Goal: Transaction & Acquisition: Book appointment/travel/reservation

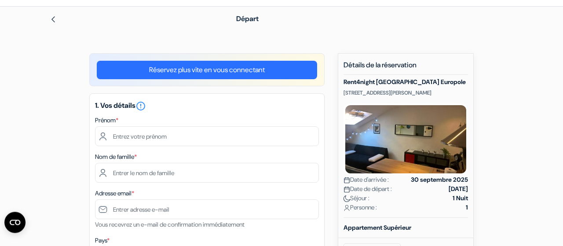
scroll to position [27, 0]
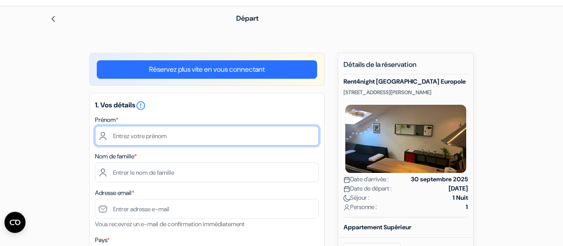
click at [150, 138] on input "text" at bounding box center [207, 136] width 224 height 20
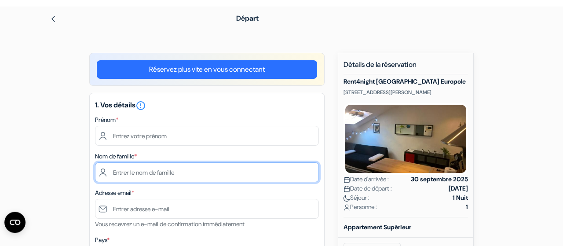
click at [168, 164] on input "text" at bounding box center [207, 172] width 224 height 20
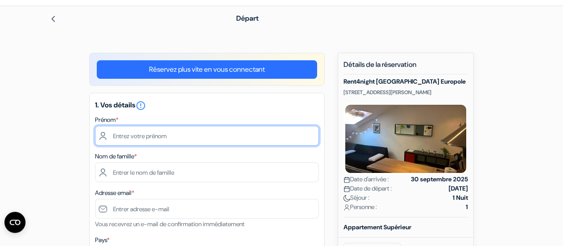
click at [132, 139] on input "text" at bounding box center [207, 136] width 224 height 20
type input "[PERSON_NAME]"
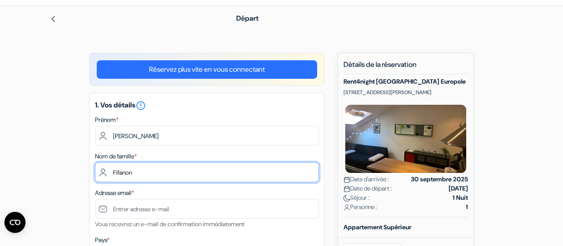
type input "Fifanon"
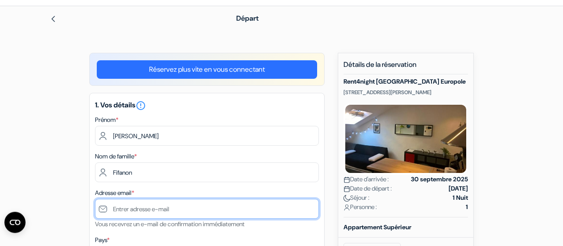
type input "[EMAIL_ADDRESS][DOMAIN_NAME]"
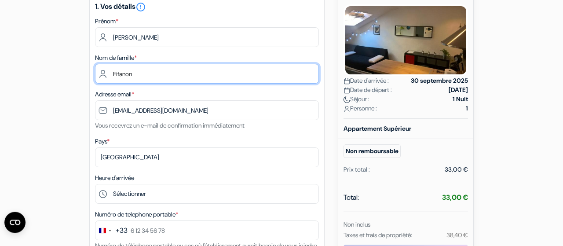
scroll to position [129, 0]
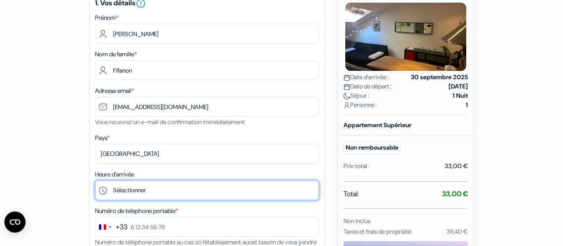
click at [95, 180] on select "Sélectionner 16:00 17:00 18:00 19:00 20:00 21:00 22:00 23:00" at bounding box center [207, 190] width 224 height 20
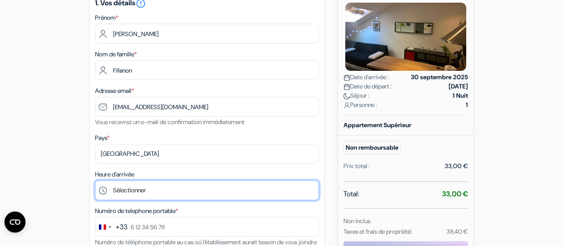
click at [95, 180] on select "Sélectionner 16:00 17:00 18:00 19:00 20:00 21:00 22:00 23:00" at bounding box center [207, 190] width 224 height 20
select select "16"
click option "16:00" at bounding box center [0, 0] width 0 height 0
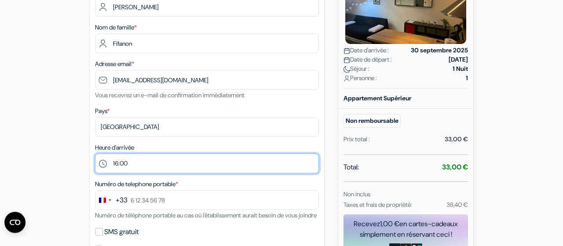
scroll to position [157, 0]
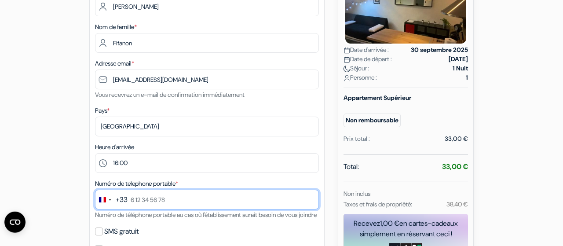
click at [156, 199] on input "text" at bounding box center [207, 200] width 224 height 20
type input "7 71 53 70 61"
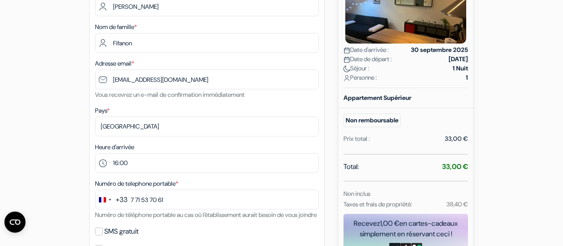
click at [319, 151] on div "Heure d'arrivée Sélectionner 16:00 17:00 18:00 19:00 20:00 21:00 22:00 23:00" at bounding box center [207, 157] width 224 height 31
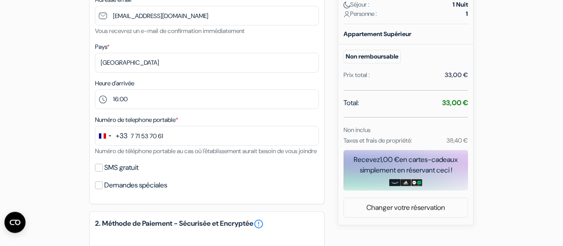
scroll to position [222, 0]
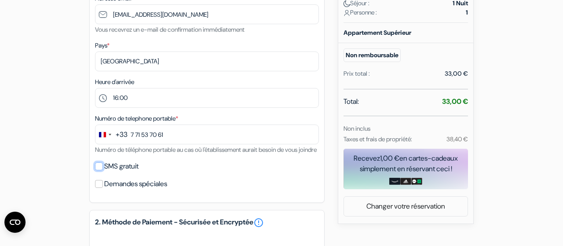
click at [100, 170] on input "SMS gratuit" at bounding box center [99, 166] width 8 height 8
checkbox input "true"
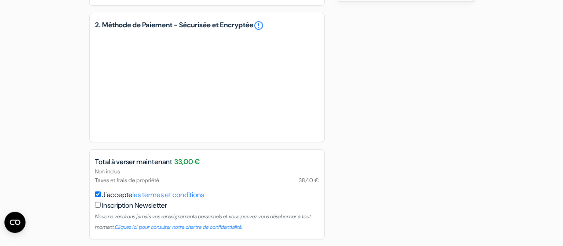
scroll to position [488, 0]
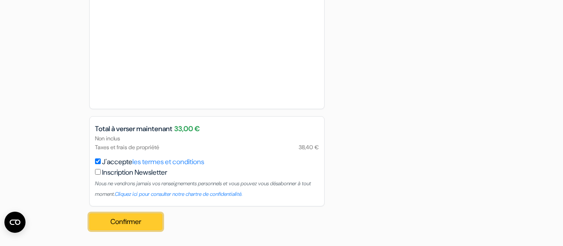
click at [125, 224] on button "Confirmer Loading..." at bounding box center [125, 221] width 73 height 17
click at [132, 221] on button "Confirmer Loading..." at bounding box center [125, 221] width 73 height 17
click at [147, 126] on span "Total à verser maintenant" at bounding box center [133, 129] width 77 height 11
click at [135, 220] on button "Confirmer Loading..." at bounding box center [125, 221] width 73 height 17
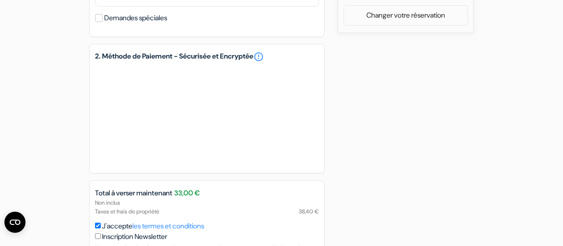
click at [284, 198] on div "Total à verser maintenant 33,00 €" at bounding box center [207, 193] width 235 height 11
drag, startPoint x: 283, startPoint y: 209, endPoint x: 275, endPoint y: 218, distance: 12.2
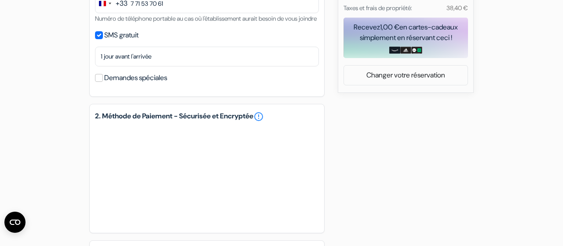
drag, startPoint x: 275, startPoint y: 218, endPoint x: 563, endPoint y: 235, distance: 288.3
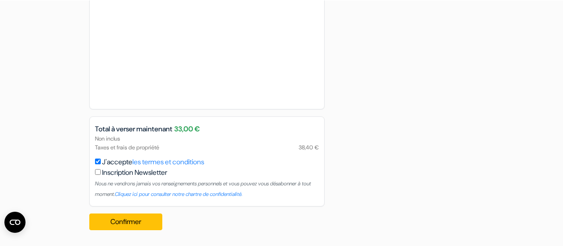
scroll to position [488, 0]
